Goal: Task Accomplishment & Management: Complete application form

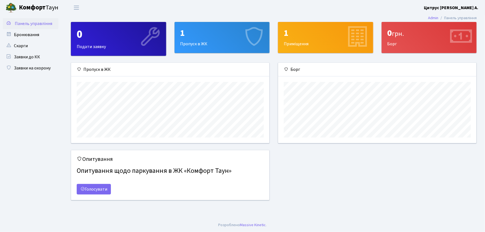
scroll to position [80, 198]
click at [41, 65] on link "Заявки на охорону" at bounding box center [31, 67] width 56 height 11
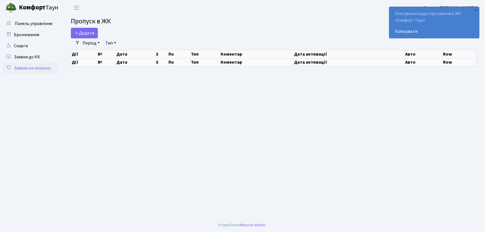
select select "25"
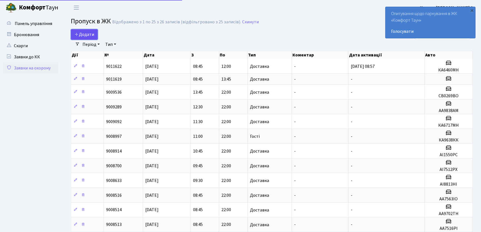
click at [89, 33] on span "Додати" at bounding box center [84, 34] width 20 height 6
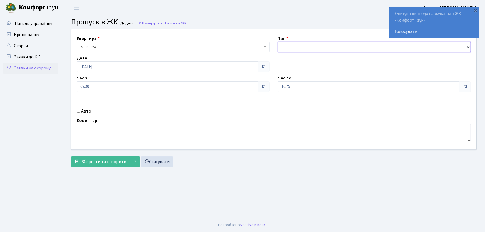
click at [298, 48] on select "- Доставка Таксі Гості Сервіс" at bounding box center [374, 47] width 193 height 11
select select "1"
click at [278, 42] on select "- Доставка Таксі Гості Сервіс" at bounding box center [374, 47] width 193 height 11
drag, startPoint x: 291, startPoint y: 88, endPoint x: 245, endPoint y: 97, distance: 47.5
click at [268, 91] on div "Квартира <b>КТ</b>&nbsp;&nbsp;&nbsp;&nbsp;10-164 КТ 10-164 Тип - Доставка Таксі…" at bounding box center [273, 89] width 413 height 120
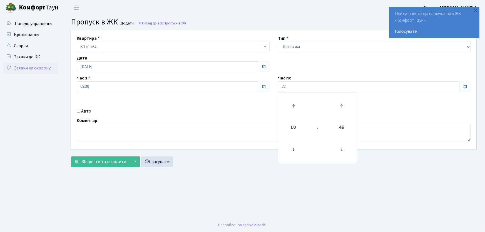
type input "22:00"
drag, startPoint x: 78, startPoint y: 111, endPoint x: 87, endPoint y: 107, distance: 9.9
click at [86, 107] on div "Квартира <b>КТ</b>&nbsp;&nbsp;&nbsp;&nbsp;10-164 КТ 10-164 Тип - Доставка Таксі…" at bounding box center [273, 89] width 413 height 120
click at [77, 112] on input "Авто" at bounding box center [79, 111] width 4 height 4
checkbox input "true"
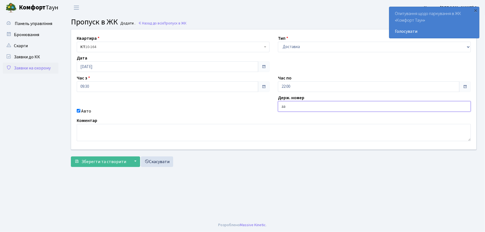
type input "АА7563ІО"
click at [71, 156] on button "Зберегти та створити" at bounding box center [100, 161] width 59 height 11
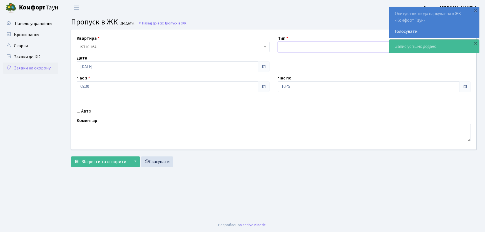
drag, startPoint x: 287, startPoint y: 47, endPoint x: 292, endPoint y: 51, distance: 5.9
click at [287, 48] on select "- Доставка Таксі Гості Сервіс" at bounding box center [374, 47] width 193 height 11
select select "1"
click at [278, 42] on select "- Доставка Таксі Гості Сервіс" at bounding box center [374, 47] width 193 height 11
drag, startPoint x: 297, startPoint y: 84, endPoint x: 277, endPoint y: 85, distance: 19.2
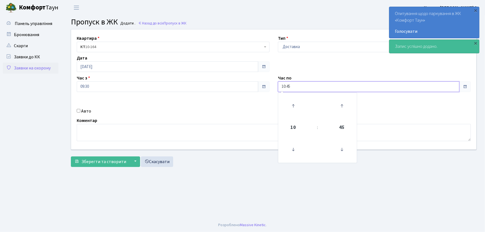
click at [278, 86] on input "10:45" at bounding box center [368, 86] width 181 height 11
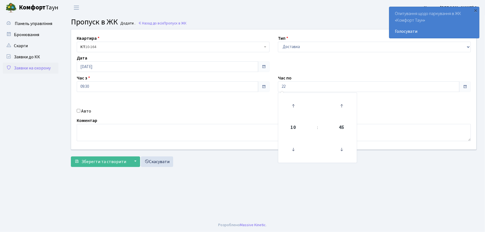
type input "22:00"
click at [79, 110] on input "Авто" at bounding box center [79, 111] width 4 height 4
checkbox input "true"
type input "АА9702ТН"
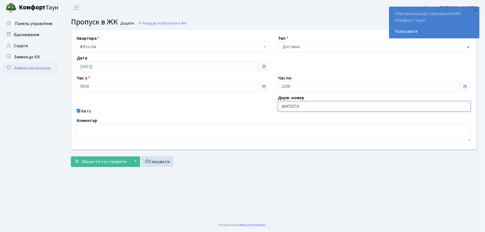
click at [71, 156] on button "Зберегти та створити" at bounding box center [100, 161] width 59 height 11
drag, startPoint x: 280, startPoint y: 48, endPoint x: 283, endPoint y: 52, distance: 4.3
click at [281, 49] on select "- Доставка Таксі Гості Сервіс" at bounding box center [374, 47] width 193 height 11
select select "1"
click at [278, 42] on select "- Доставка Таксі Гості Сервіс" at bounding box center [374, 47] width 193 height 11
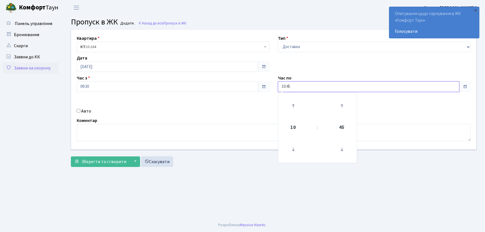
drag, startPoint x: 295, startPoint y: 83, endPoint x: 267, endPoint y: 86, distance: 28.4
click at [267, 86] on div "Квартира <b>КТ</b>&nbsp;&nbsp;&nbsp;&nbsp;10-164 КТ 10-164 Тип - Доставка Таксі…" at bounding box center [273, 89] width 413 height 120
type input "22:00"
click at [78, 111] on input "Авто" at bounding box center [79, 111] width 4 height 4
checkbox input "true"
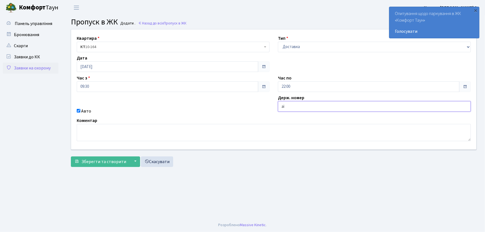
type input "АІ1550РС"
click at [71, 156] on button "Зберегти та створити" at bounding box center [100, 161] width 59 height 11
drag, startPoint x: 280, startPoint y: 49, endPoint x: 283, endPoint y: 51, distance: 3.2
click at [281, 50] on select "- Доставка Таксі Гості Сервіс" at bounding box center [374, 47] width 193 height 11
select select "1"
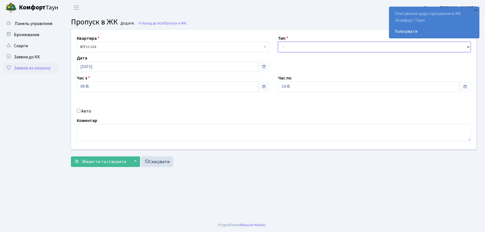
click at [278, 42] on select "- Доставка Таксі Гості Сервіс" at bounding box center [374, 47] width 193 height 11
drag, startPoint x: 279, startPoint y: 88, endPoint x: 272, endPoint y: 87, distance: 6.7
click at [272, 87] on div "Квартира <b>КТ</b>&nbsp;&nbsp;&nbsp;&nbsp;10-164 КТ 10-164 Тип - Доставка Таксі…" at bounding box center [273, 89] width 413 height 120
type input "22:00"
click at [79, 110] on input "Авто" at bounding box center [79, 111] width 4 height 4
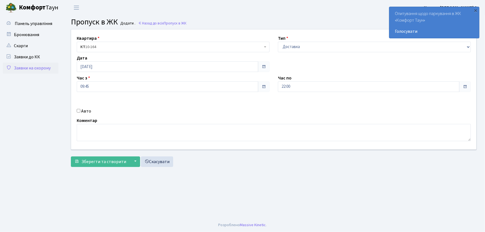
checkbox input "true"
type input "СВ0269ВО"
click at [71, 156] on button "Зберегти та створити" at bounding box center [100, 161] width 59 height 11
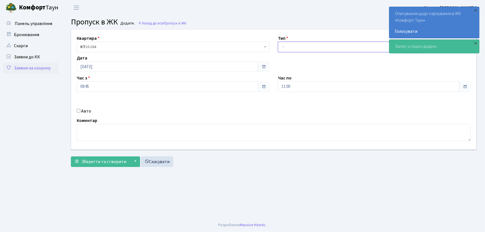
click at [284, 49] on select "- Доставка Таксі Гості Сервіс" at bounding box center [374, 47] width 193 height 11
click at [278, 42] on select "- Доставка Таксі Гості Сервіс" at bounding box center [374, 47] width 193 height 11
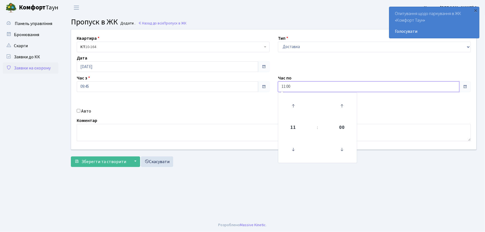
drag, startPoint x: 295, startPoint y: 85, endPoint x: 270, endPoint y: 88, distance: 25.2
click at [270, 88] on div "Квартира <b>КТ</b>&nbsp;&nbsp;&nbsp;&nbsp;10-164 КТ 10-164 Тип - Доставка Таксі…" at bounding box center [273, 89] width 413 height 120
click at [313, 191] on main "Admin Пропуск в ЖК Додати Пропуск в ЖК Додати . Назад до всіх Пропуск в ЖК Квар…" at bounding box center [273, 116] width 422 height 203
drag, startPoint x: 307, startPoint y: 46, endPoint x: 307, endPoint y: 50, distance: 3.9
click at [307, 47] on select "- Доставка Таксі Гості Сервіс" at bounding box center [374, 47] width 193 height 11
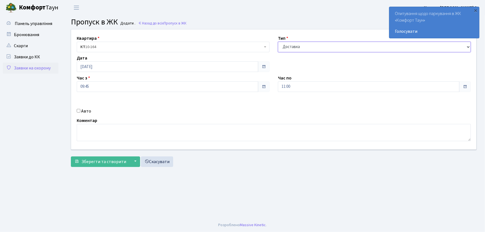
select select "3"
click at [278, 42] on select "- Доставка Таксі Гості Сервіс" at bounding box center [374, 47] width 193 height 11
drag, startPoint x: 299, startPoint y: 87, endPoint x: 273, endPoint y: 88, distance: 26.2
click at [275, 87] on div "Час по 11:00 11 : 00 00 01 02 03 04 05 06 07 08 09 10 11 12 13 14 15 16 17 18 1…" at bounding box center [374, 83] width 201 height 17
type input "22:00"
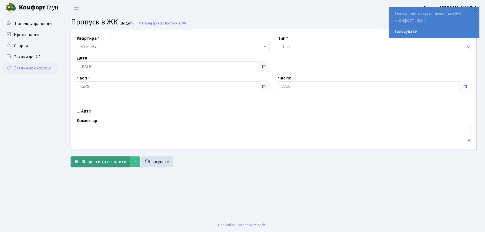
click at [111, 164] on span "Зберегти та створити" at bounding box center [103, 162] width 45 height 6
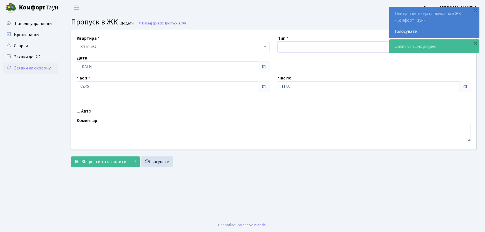
drag, startPoint x: 284, startPoint y: 48, endPoint x: 285, endPoint y: 51, distance: 3.4
click at [285, 51] on select "- Доставка Таксі Гості Сервіс" at bounding box center [374, 47] width 193 height 11
select select "1"
click at [278, 42] on select "- Доставка Таксі Гості Сервіс" at bounding box center [374, 47] width 193 height 11
click at [281, 89] on input "11:00" at bounding box center [368, 86] width 181 height 11
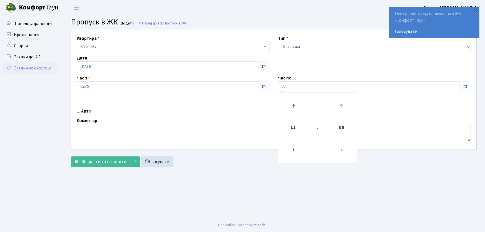
type input "22:00"
click at [80, 110] on div "Авто" at bounding box center [172, 111] width 201 height 7
click at [78, 111] on input "Авто" at bounding box center [79, 111] width 4 height 4
checkbox input "true"
type input "КІ6760АВ"
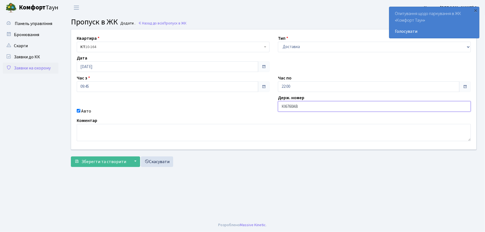
click at [71, 156] on button "Зберегти та створити" at bounding box center [100, 161] width 59 height 11
